Goal: Task Accomplishment & Management: Use online tool/utility

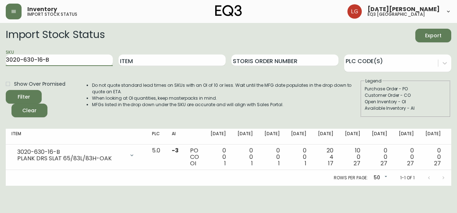
drag, startPoint x: 63, startPoint y: 58, endPoint x: 0, endPoint y: 57, distance: 62.9
click at [0, 57] on html "Inventory import stock status [DATE][PERSON_NAME] eq3 [GEOGRAPHIC_DATA] Import …" at bounding box center [228, 93] width 457 height 186
paste input "999-BP"
type input "30999-BP"
click at [6, 90] on button "Filter" at bounding box center [24, 97] width 36 height 14
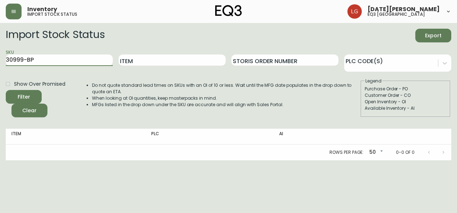
drag, startPoint x: 63, startPoint y: 63, endPoint x: 0, endPoint y: 70, distance: 63.7
click at [0, 70] on html "Inventory import stock status [DATE][PERSON_NAME] eq3 [GEOGRAPHIC_DATA] Import …" at bounding box center [228, 80] width 457 height 161
click at [6, 90] on button "Filter" at bounding box center [24, 97] width 36 height 14
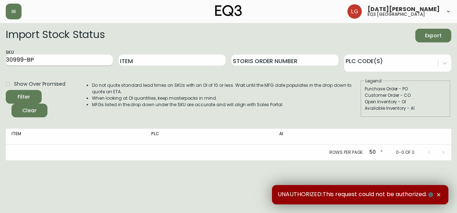
click at [57, 61] on input "30999-BP" at bounding box center [59, 60] width 107 height 11
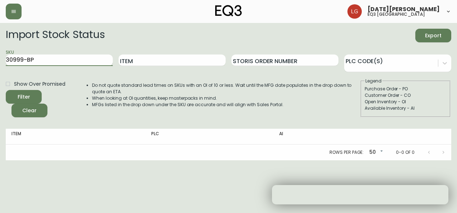
click at [6, 90] on button "Filter" at bounding box center [24, 97] width 36 height 14
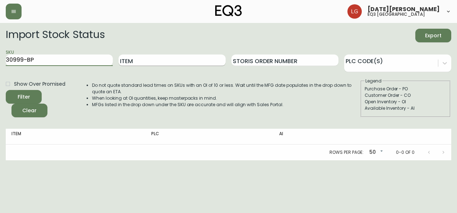
click at [159, 58] on input "Item" at bounding box center [172, 60] width 107 height 11
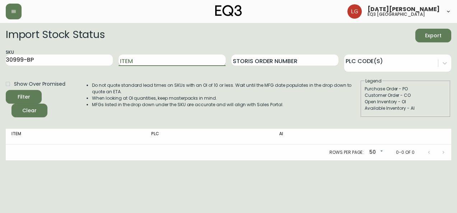
paste input "LAZE BATTERY PACK"
type input "LAZE BATTERY PACK"
click at [6, 90] on button "Filter" at bounding box center [24, 97] width 36 height 14
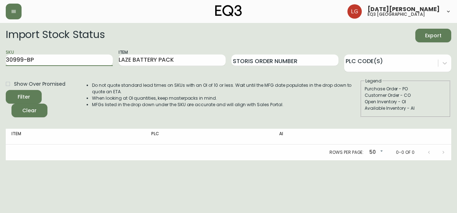
drag, startPoint x: 46, startPoint y: 59, endPoint x: -1, endPoint y: 72, distance: 49.1
click at [0, 72] on html "Lucia Guzman eq3 vancouver Import Stock Status Export SKU 30999-BP Item LAZE BA…" at bounding box center [228, 80] width 457 height 161
click at [6, 90] on button "Filter" at bounding box center [24, 97] width 36 height 14
click at [16, 16] on button "button" at bounding box center [14, 12] width 16 height 16
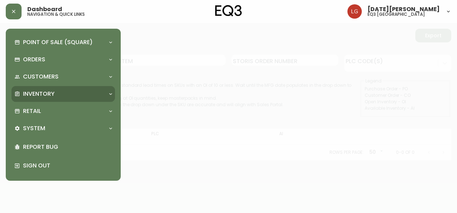
click at [56, 92] on div "Inventory" at bounding box center [59, 94] width 91 height 8
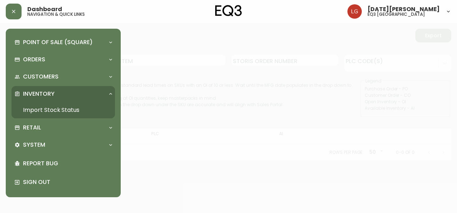
click at [51, 107] on link "Import Stock Status" at bounding box center [62, 110] width 103 height 17
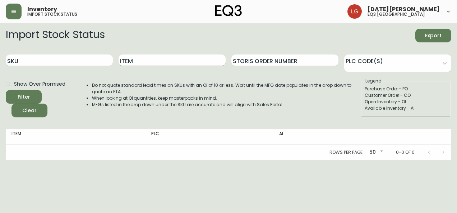
click at [147, 59] on input "Item" at bounding box center [172, 60] width 107 height 11
paste input "LAZE BATTERY PACK"
type input "LAZE BATTERY PACK"
click at [6, 90] on button "Filter" at bounding box center [24, 97] width 36 height 14
